Goal: Task Accomplishment & Management: Use online tool/utility

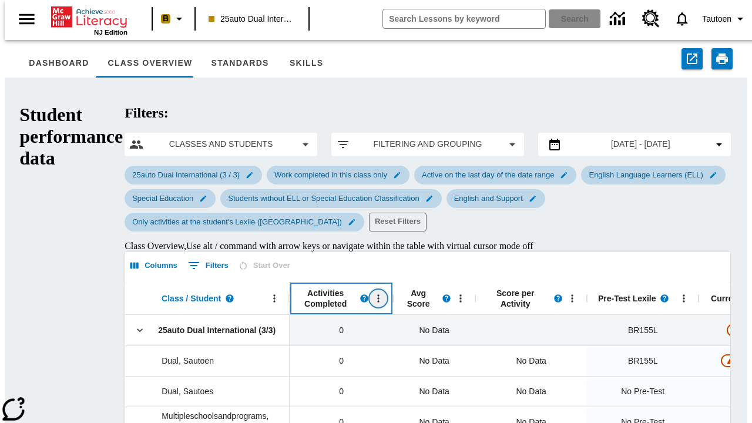
click at [378, 295] on icon "Open Menu" at bounding box center [379, 299] width 2 height 8
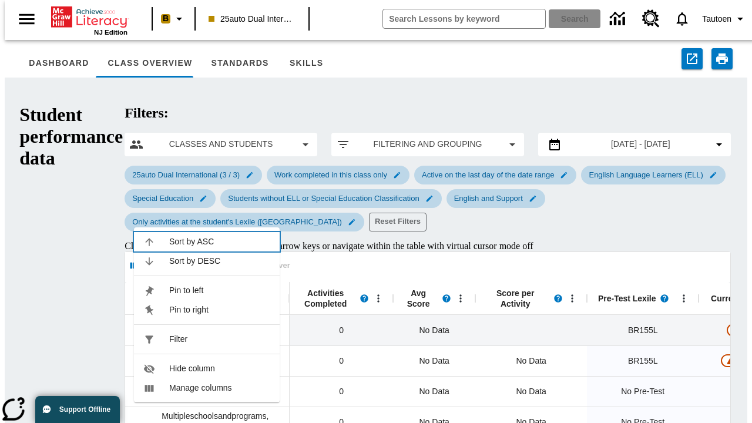
click at [220, 236] on span "Sort by ASC" at bounding box center [219, 242] width 101 height 12
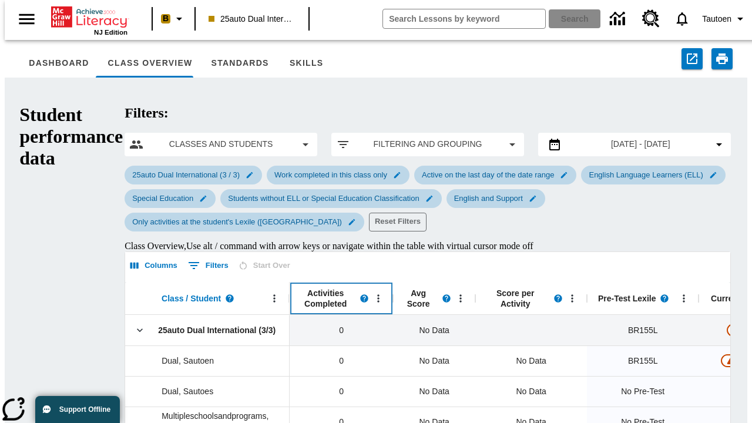
scroll to position [31, 0]
